Goal: Information Seeking & Learning: Learn about a topic

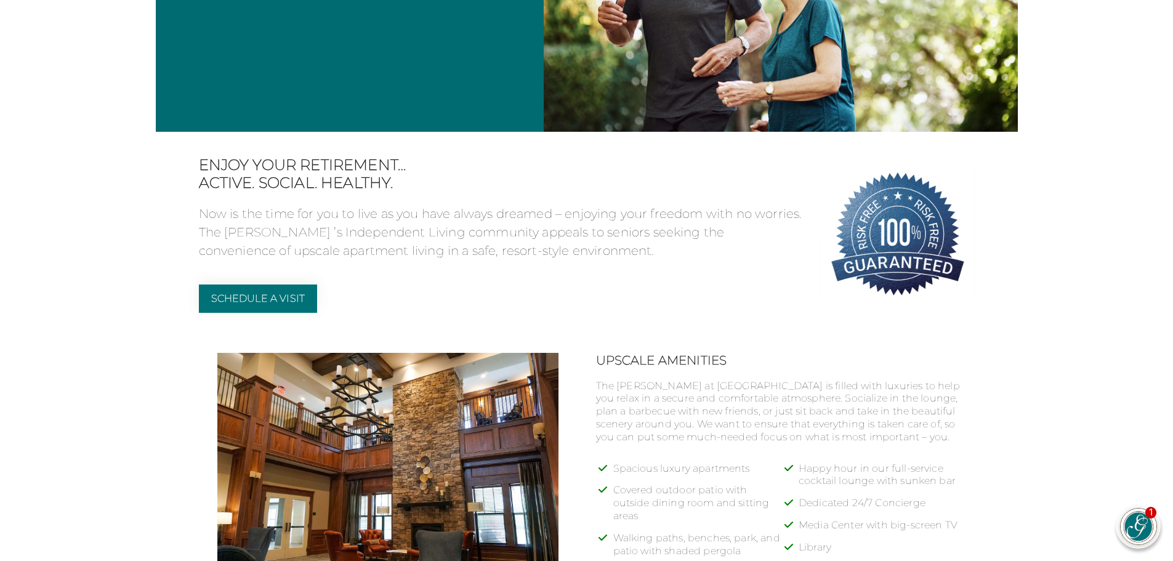
scroll to position [308, 0]
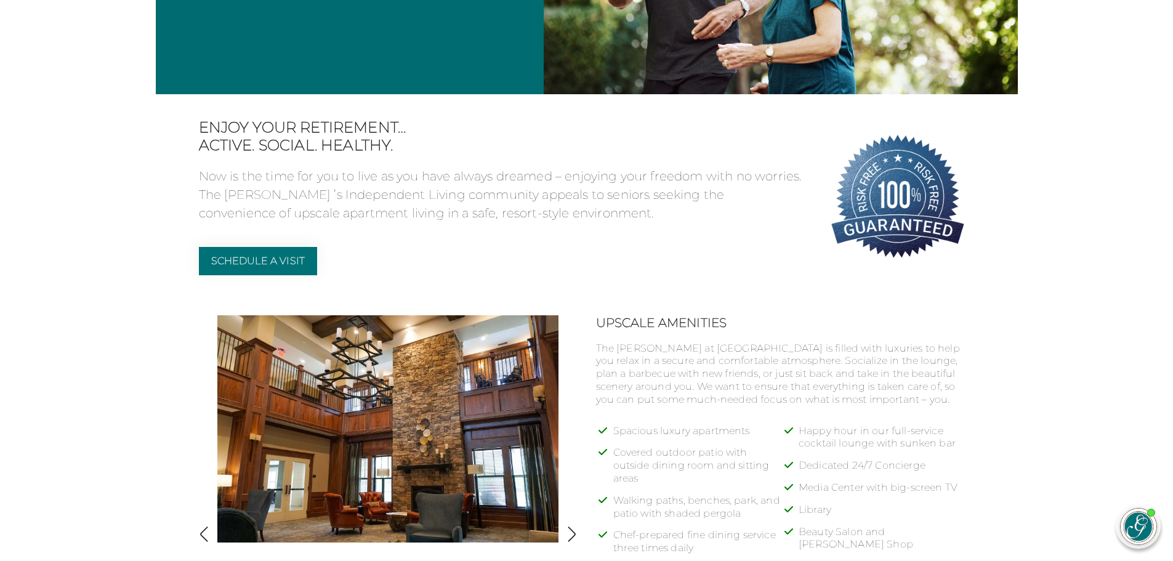
click at [616, 196] on p "Now is the time for you to live as you have always dreamed – enjoying your free…" at bounding box center [500, 194] width 603 height 55
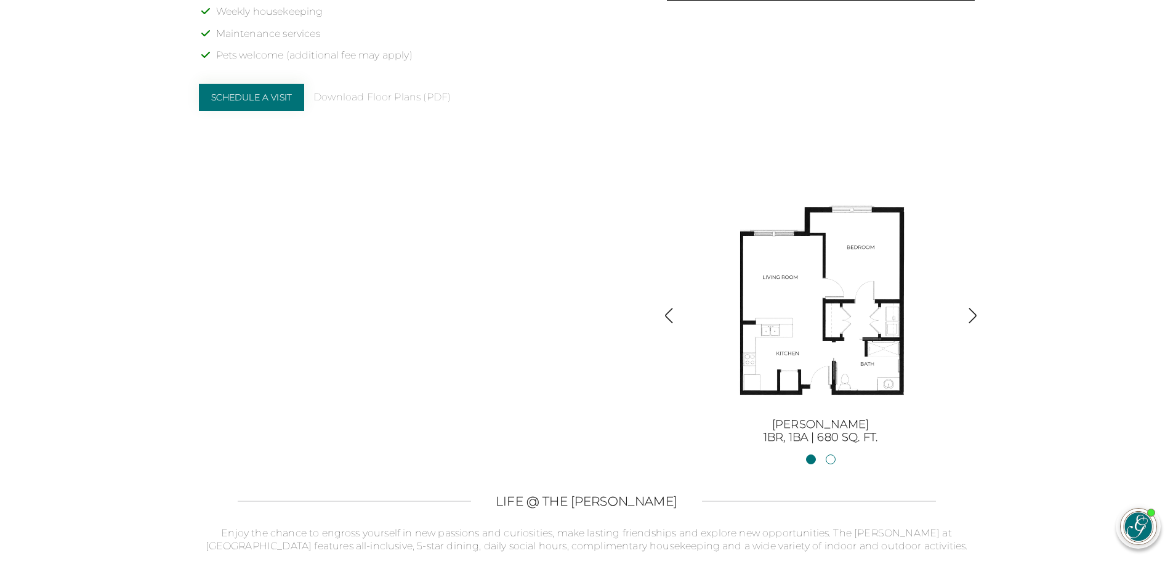
scroll to position [1293, 0]
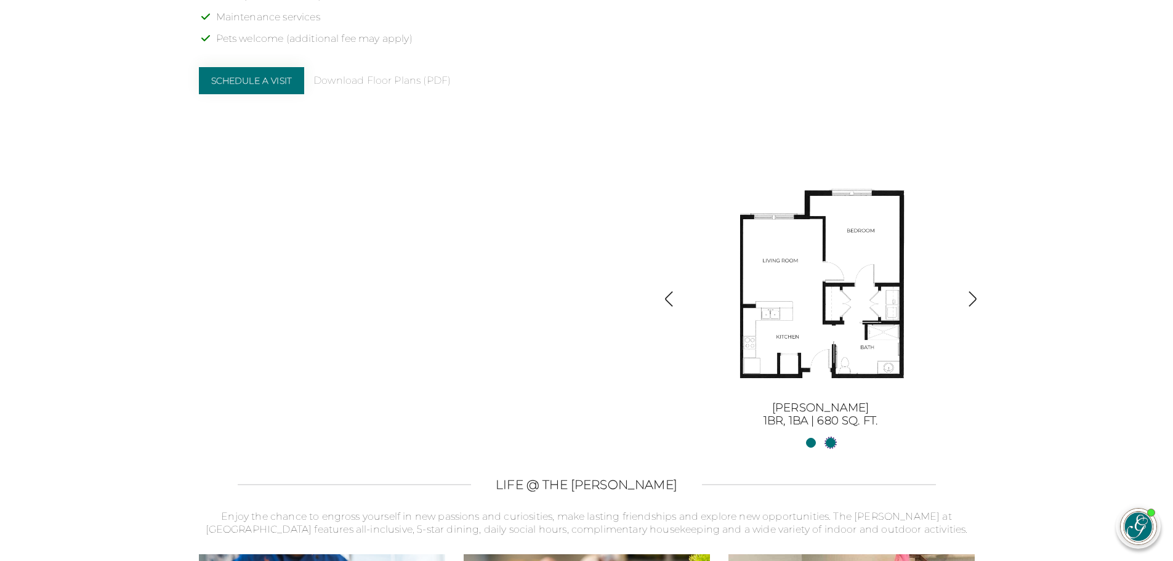
click at [829, 441] on link "[PERSON_NAME] II2BR, 2BA | 1254 sq. ft." at bounding box center [830, 443] width 10 height 10
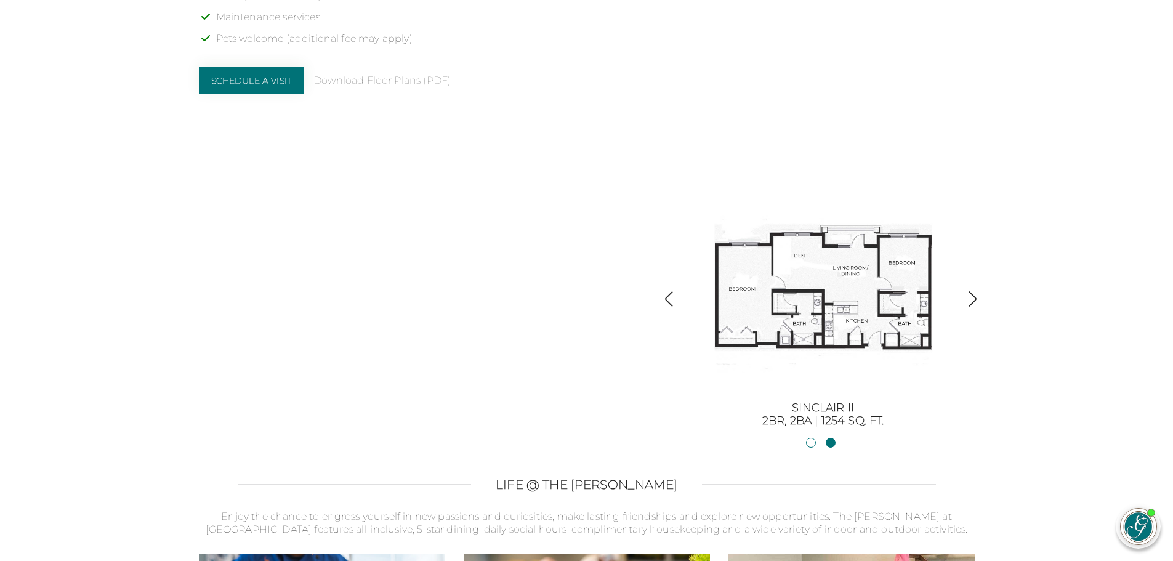
click at [819, 302] on img at bounding box center [823, 287] width 222 height 222
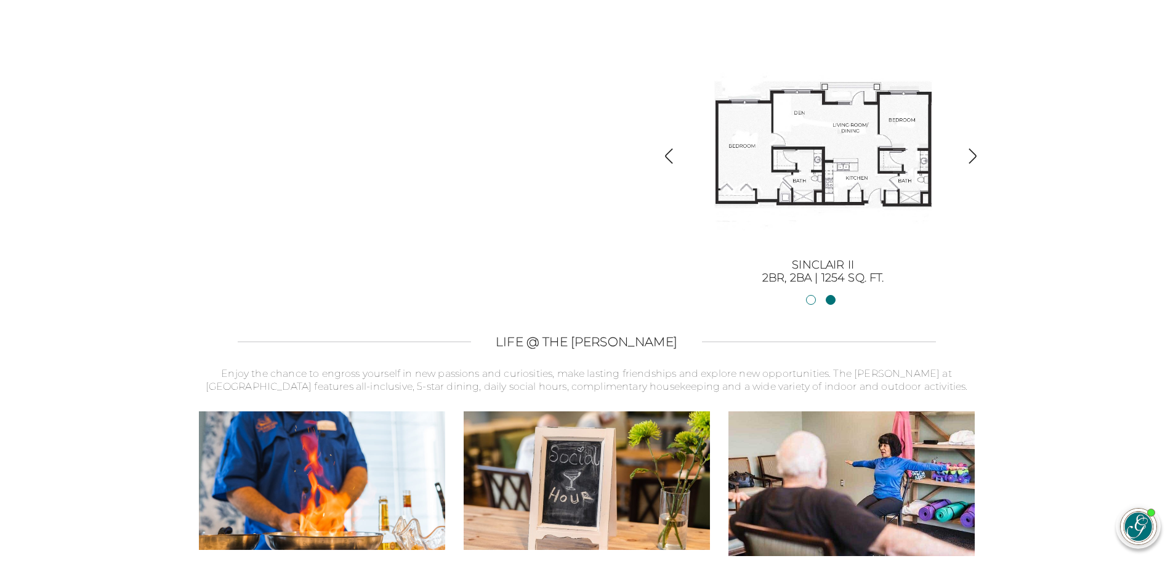
scroll to position [1254, 0]
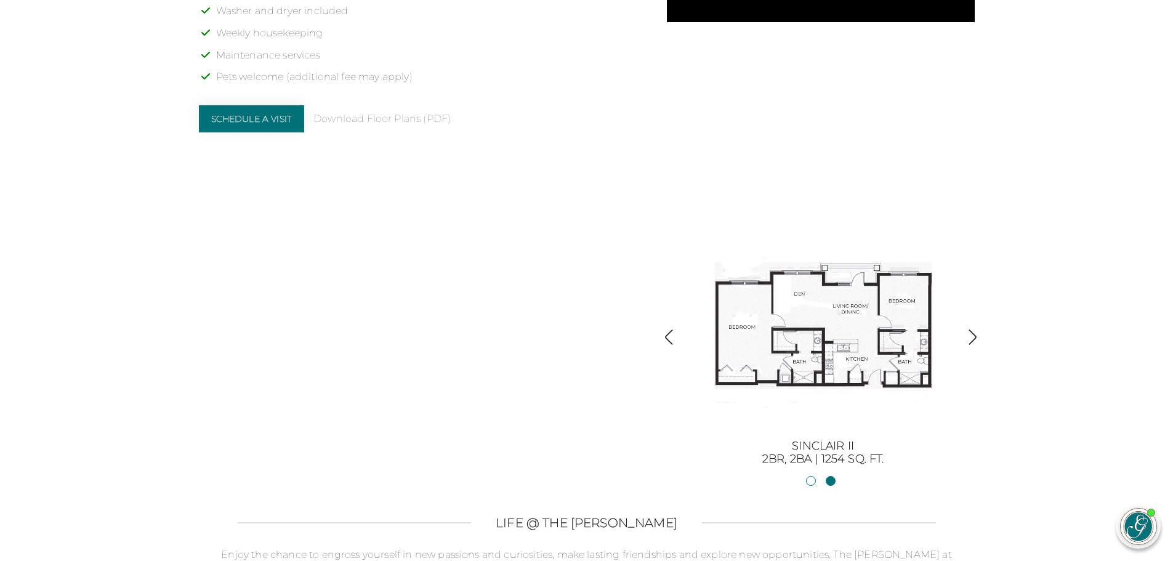
click at [823, 329] on img at bounding box center [823, 325] width 222 height 222
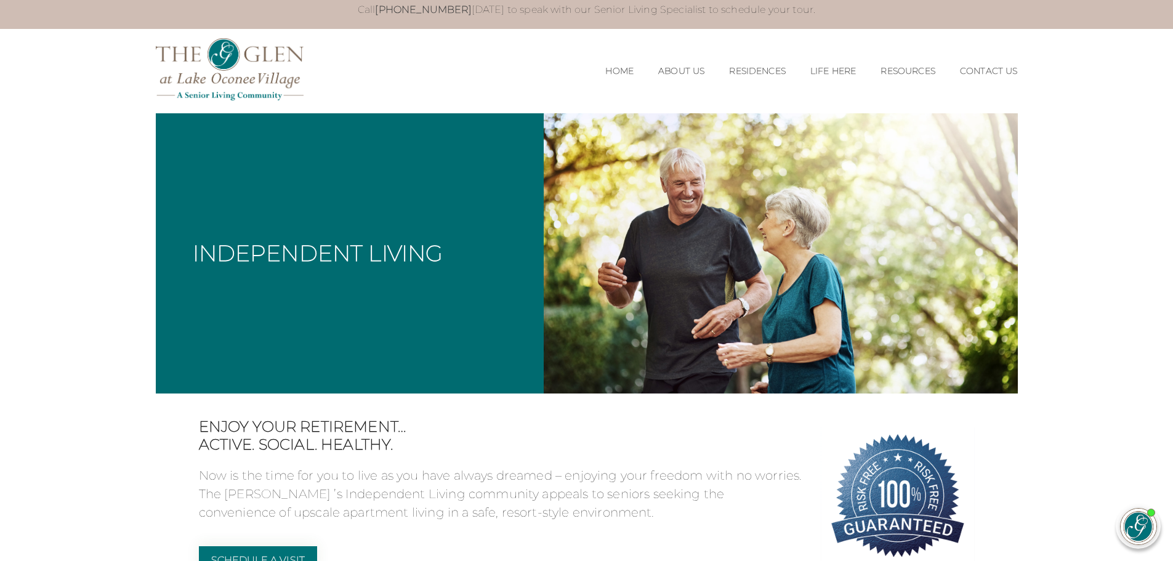
scroll to position [0, 0]
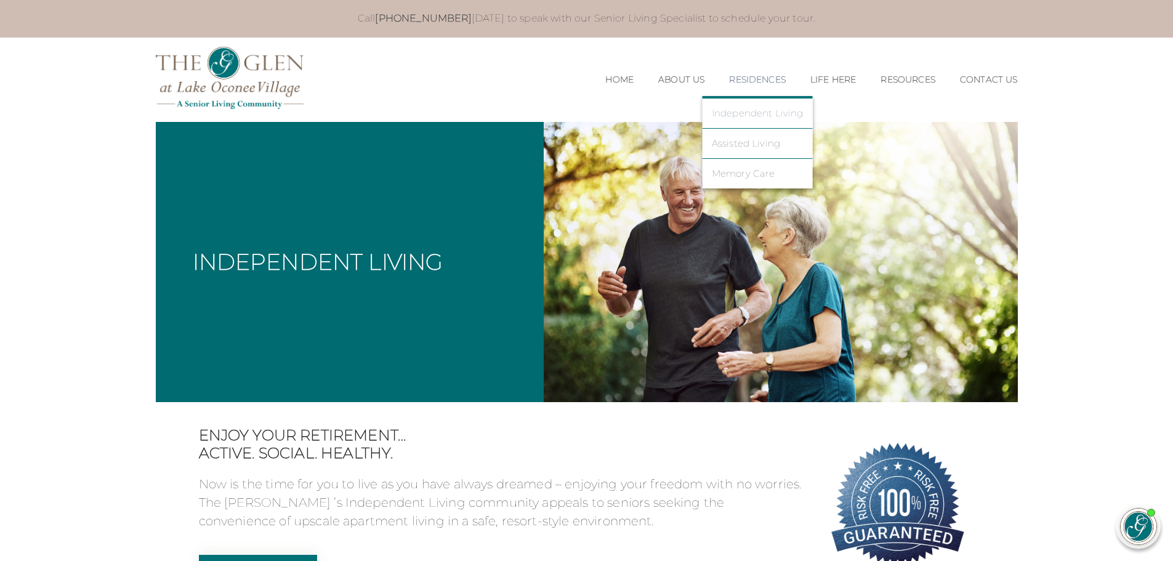
click at [764, 114] on link "Independent Living" at bounding box center [758, 113] width 92 height 11
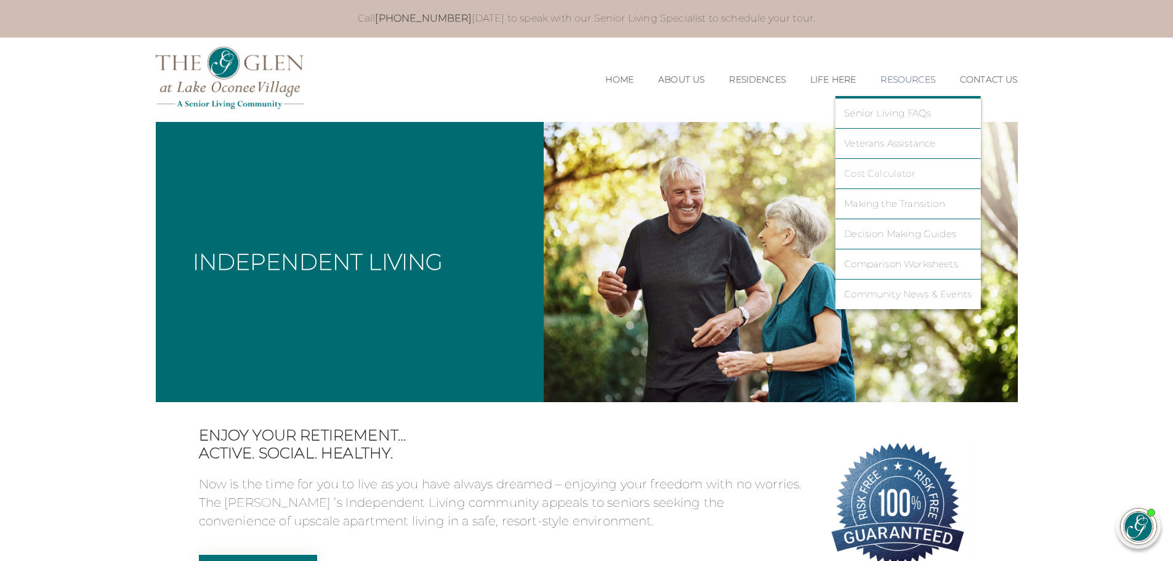
click at [885, 174] on link "Cost Calculator" at bounding box center [907, 173] width 127 height 11
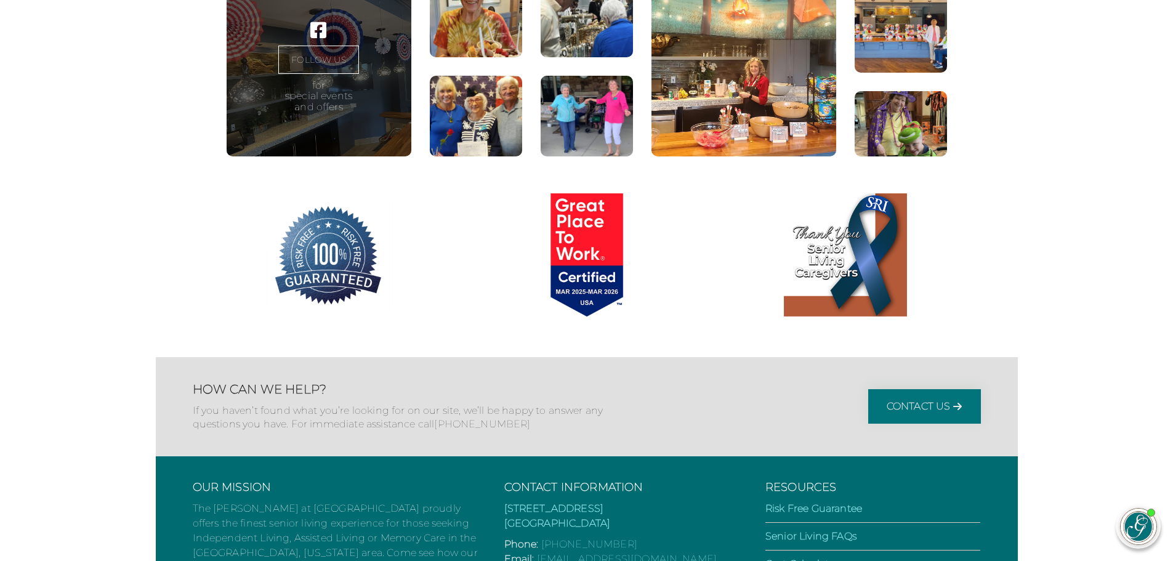
scroll to position [578, 0]
